Goal: Transaction & Acquisition: Obtain resource

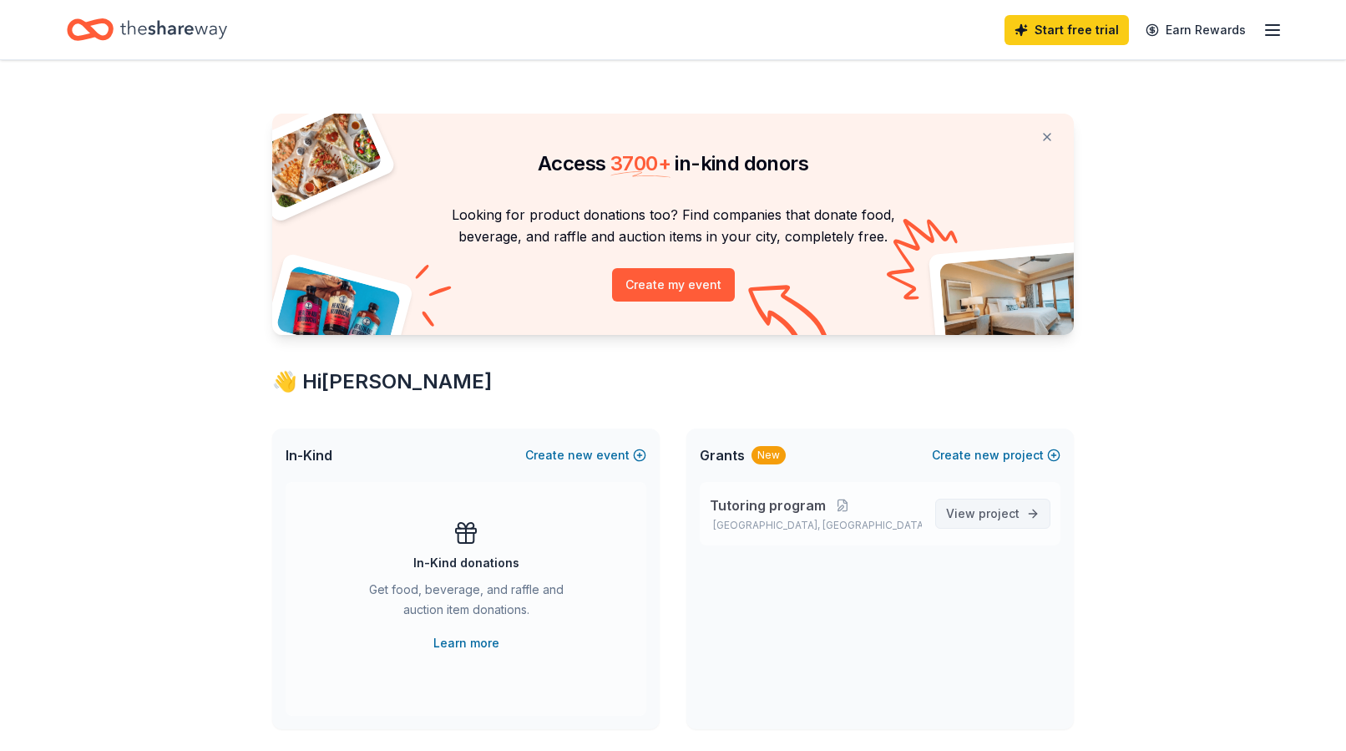
click at [974, 512] on span "View project" at bounding box center [982, 513] width 73 height 20
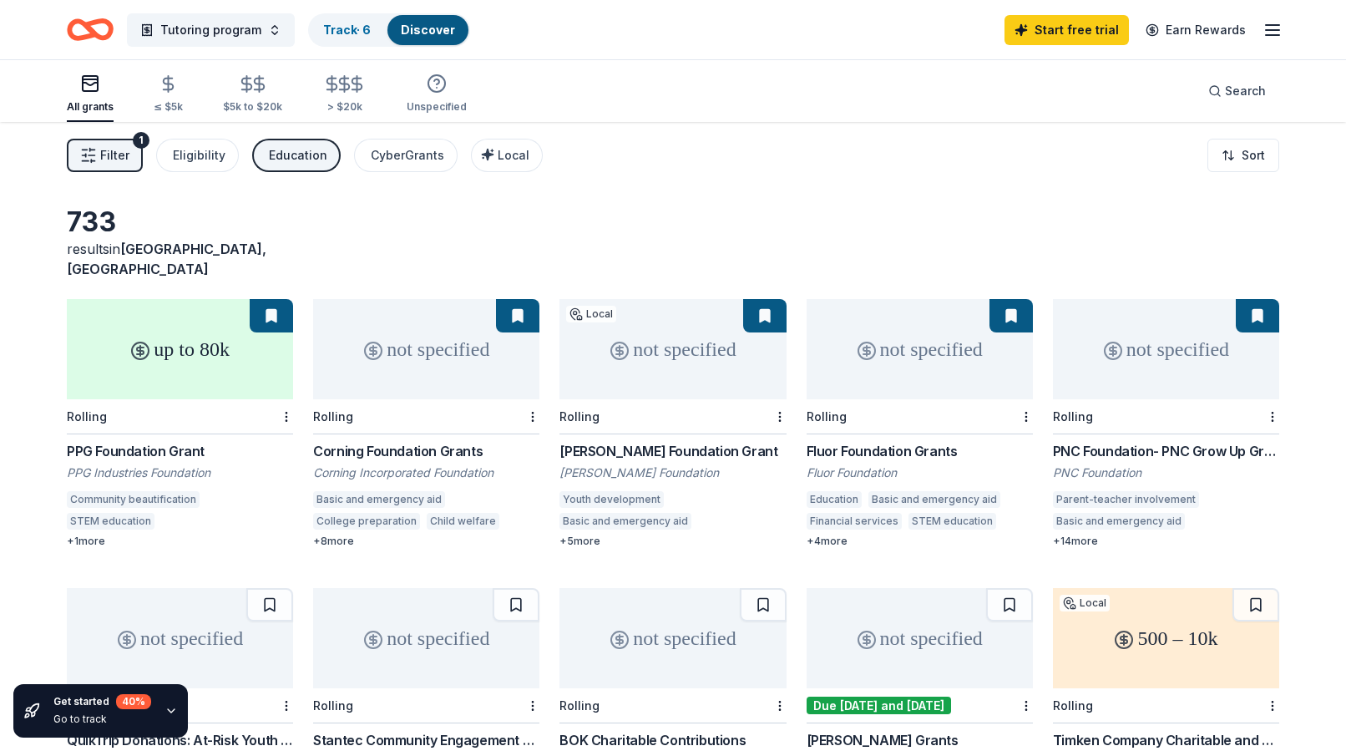
click at [273, 299] on button at bounding box center [271, 315] width 43 height 33
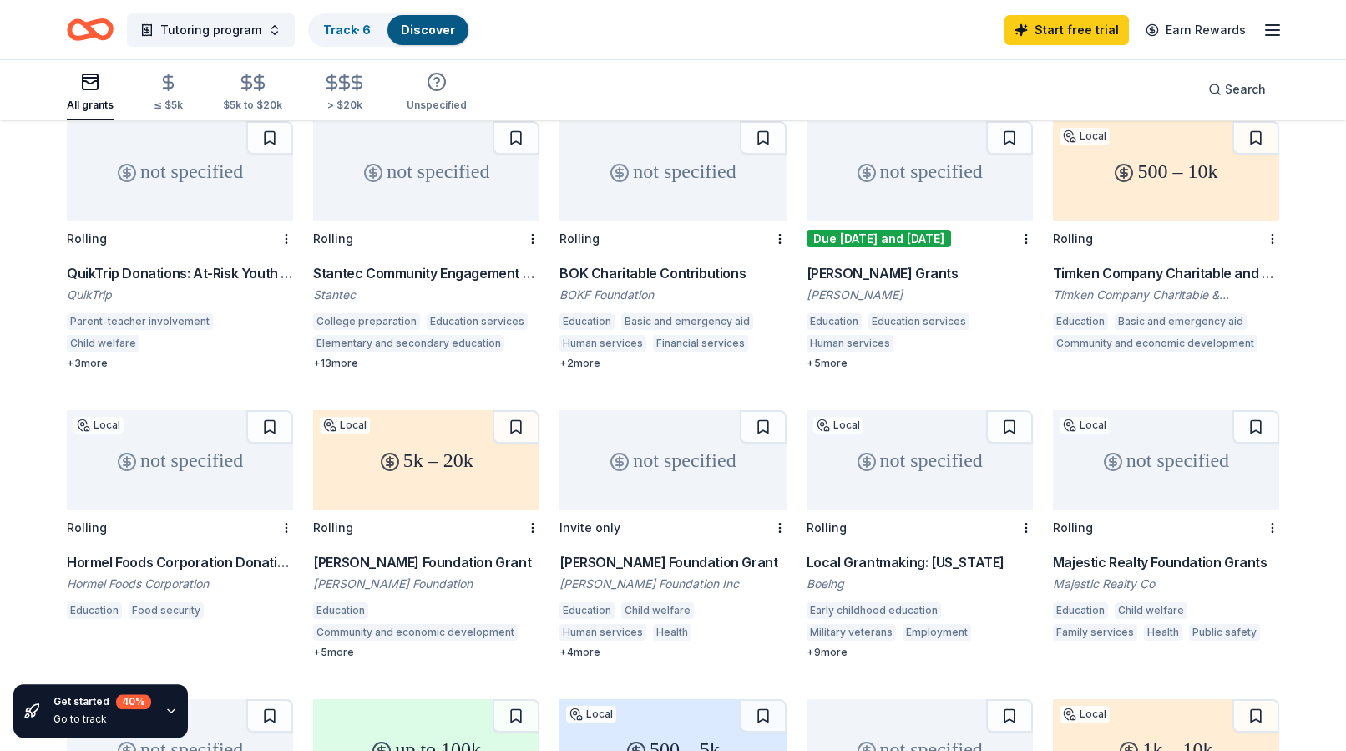
scroll to position [469, 0]
click at [1140, 284] on div "Timken Company Charitable & Educational Fund" at bounding box center [1166, 292] width 226 height 17
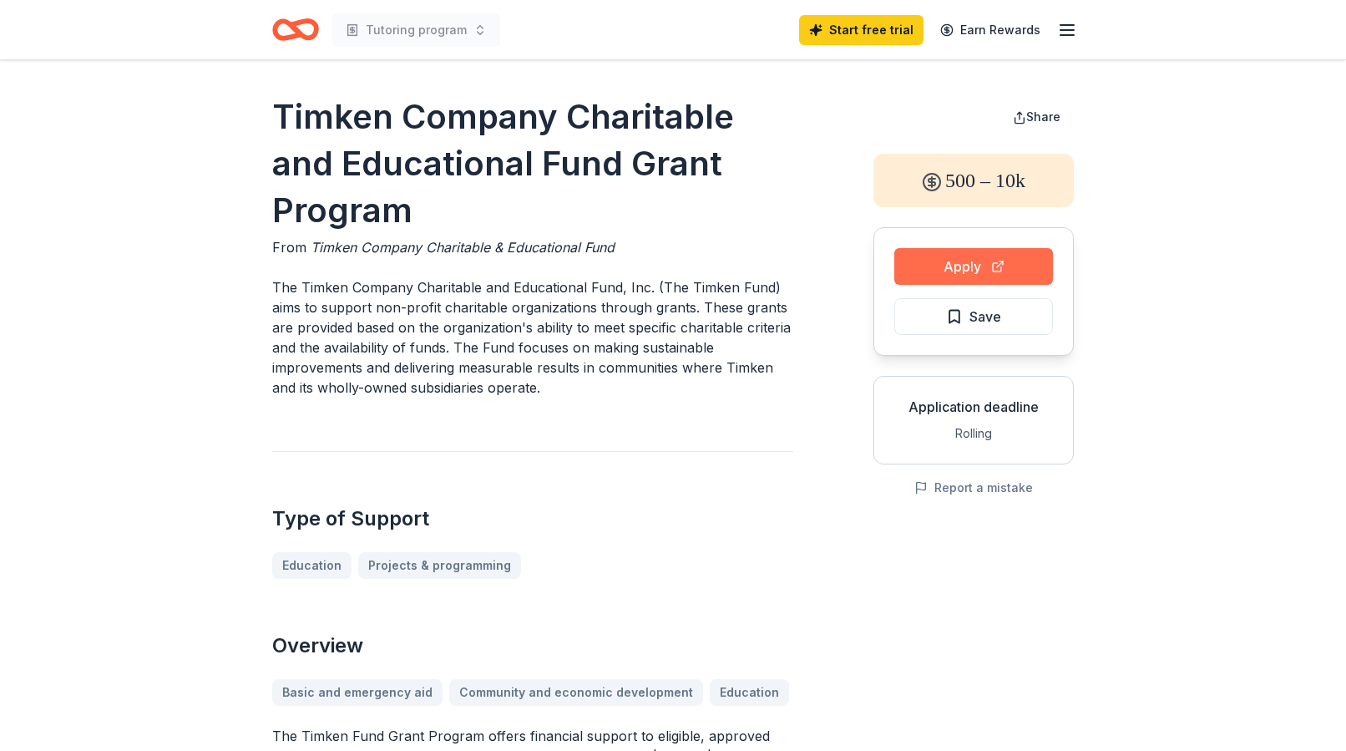
click at [987, 255] on button "Apply" at bounding box center [973, 266] width 159 height 37
